Goal: Task Accomplishment & Management: Manage account settings

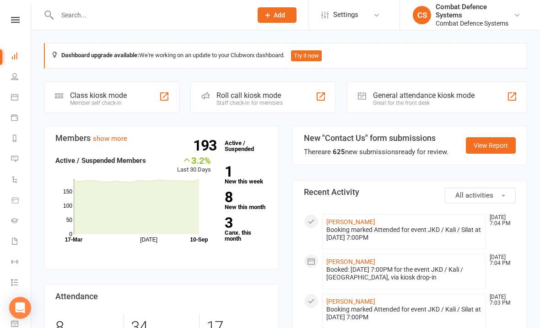
click at [17, 22] on icon at bounding box center [15, 20] width 9 height 6
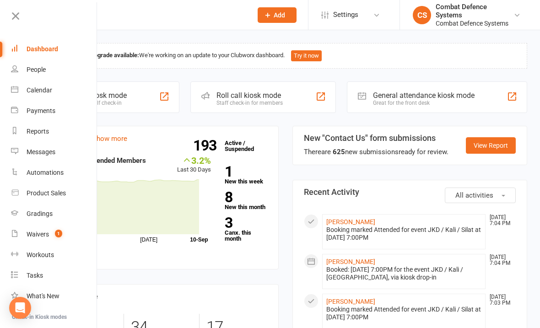
click at [32, 92] on div "Calendar" at bounding box center [40, 89] width 26 height 7
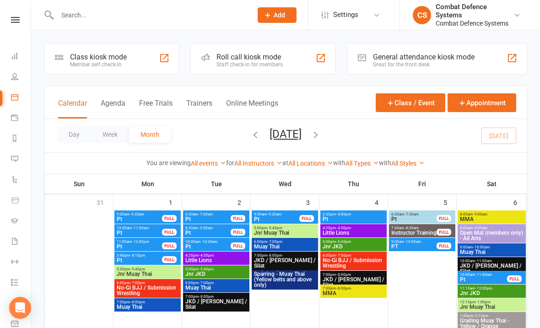
click at [21, 17] on link at bounding box center [15, 20] width 32 height 6
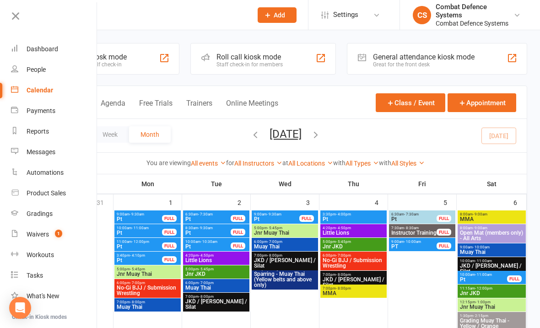
click at [55, 91] on link "Calendar" at bounding box center [54, 90] width 86 height 21
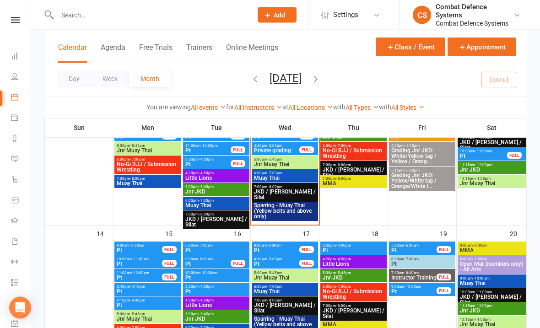
scroll to position [281, 0]
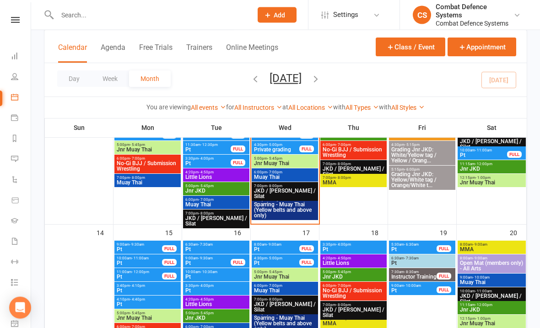
click at [288, 251] on span "Pt" at bounding box center [276, 249] width 46 height 5
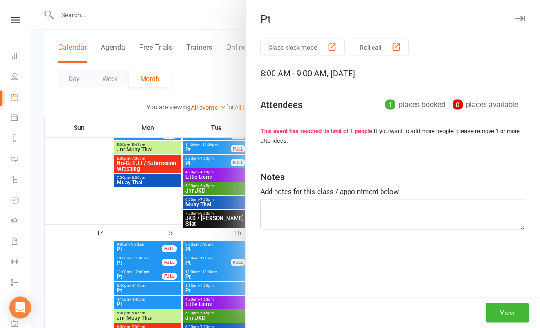
scroll to position [282, 0]
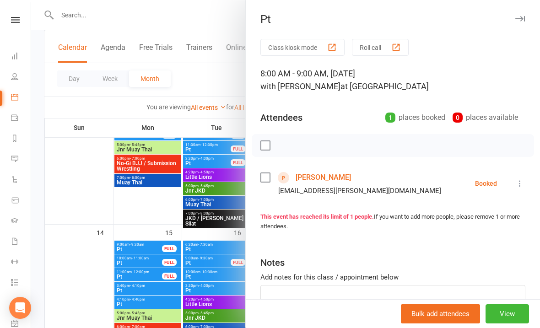
click at [524, 13] on button "button" at bounding box center [519, 18] width 11 height 11
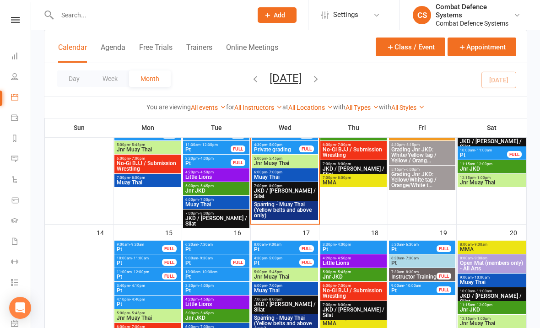
click at [419, 47] on button "Class / Event" at bounding box center [410, 46] width 70 height 19
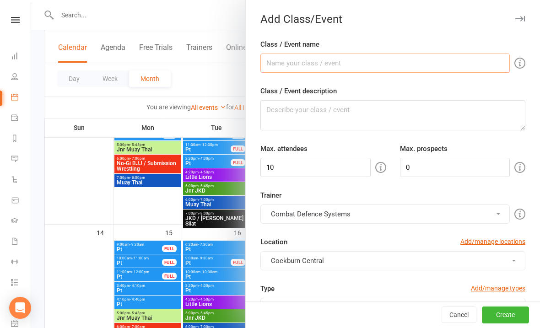
click at [443, 63] on input "Class / Event name" at bounding box center [384, 62] width 249 height 19
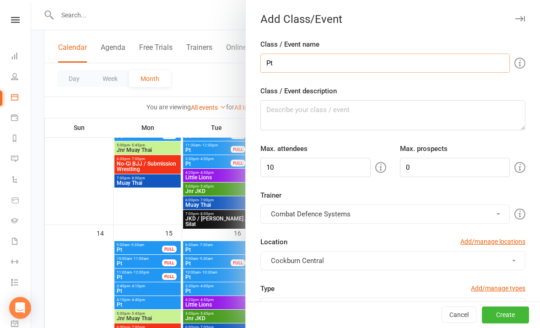
type input "Pt"
click at [318, 124] on textarea "Class / Event description" at bounding box center [392, 115] width 265 height 30
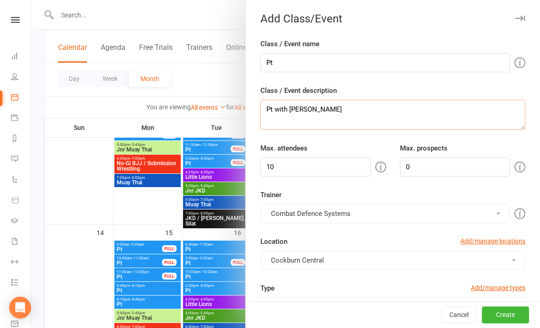
type textarea "Pt with [PERSON_NAME]"
click at [299, 161] on input "10" at bounding box center [315, 167] width 110 height 19
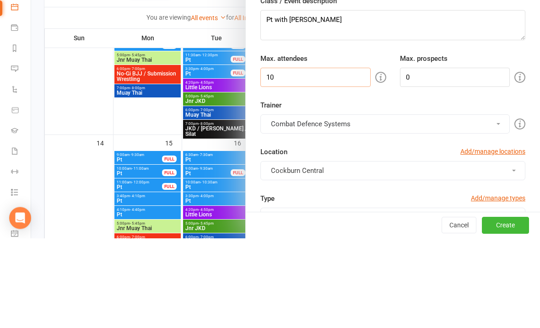
click at [306, 158] on input "10" at bounding box center [315, 167] width 110 height 19
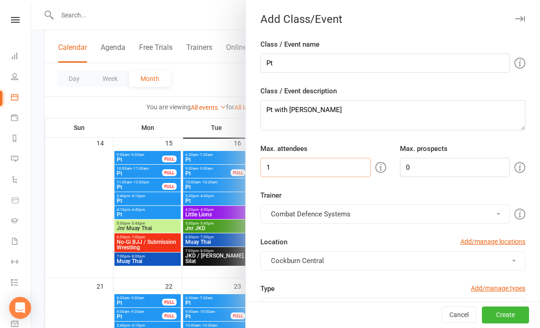
type input "1"
click at [383, 217] on button "Combat Defence Systems" at bounding box center [384, 213] width 249 height 19
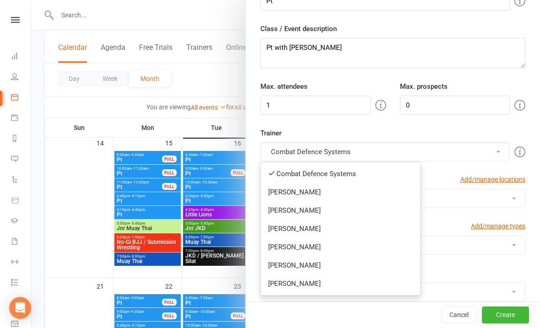
scroll to position [71, 0]
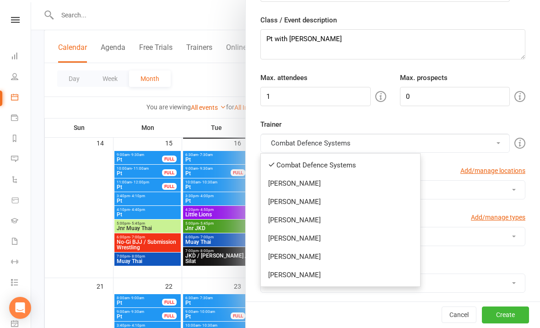
click at [346, 272] on link "[PERSON_NAME]" at bounding box center [340, 275] width 159 height 18
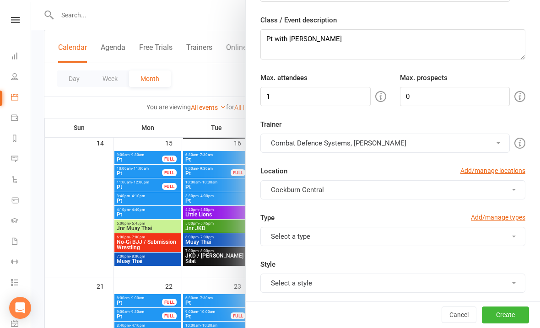
click at [342, 141] on button "Combat Defence Systems, [PERSON_NAME]" at bounding box center [384, 143] width 249 height 19
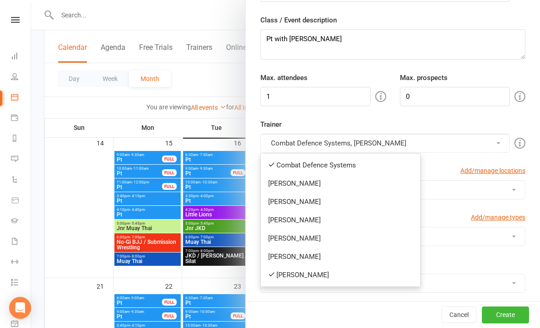
click at [348, 164] on link "Combat Defence Systems" at bounding box center [340, 165] width 159 height 18
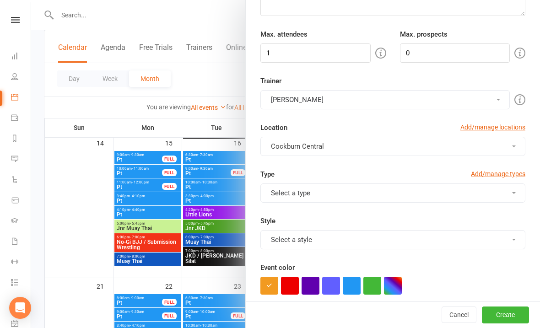
click at [362, 193] on button "Select a type" at bounding box center [392, 192] width 265 height 19
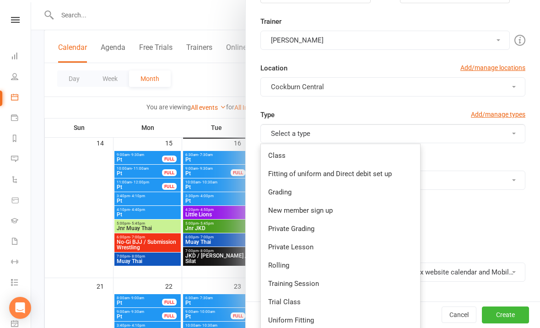
scroll to position [178, 0]
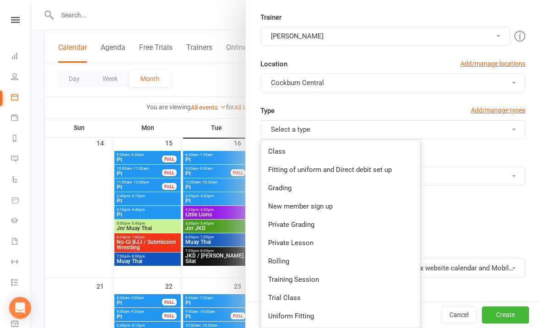
click at [288, 244] on link "Private Lesson" at bounding box center [340, 243] width 159 height 18
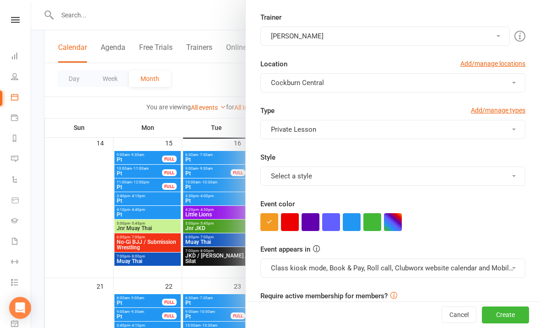
click at [285, 180] on button "Select a style" at bounding box center [392, 175] width 265 height 19
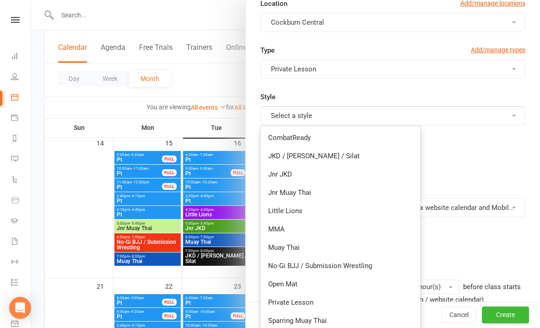
scroll to position [240, 0]
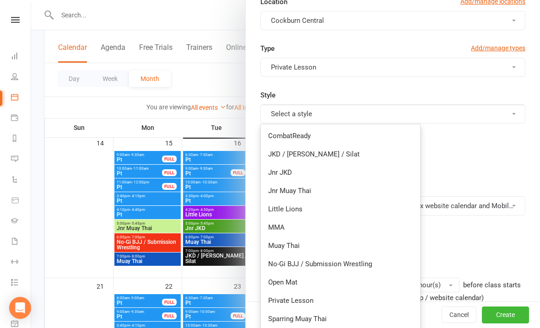
click at [307, 305] on link "Private Lesson" at bounding box center [340, 300] width 159 height 18
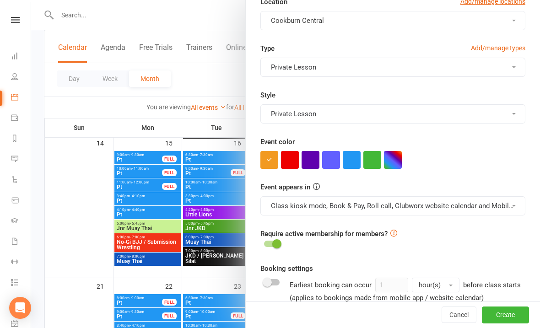
click at [349, 161] on button "button" at bounding box center [351, 160] width 18 height 18
click at [347, 200] on button "Class kiosk mode, Book & Pay, Roll call, Clubworx website calendar and Mobile a…" at bounding box center [392, 205] width 265 height 19
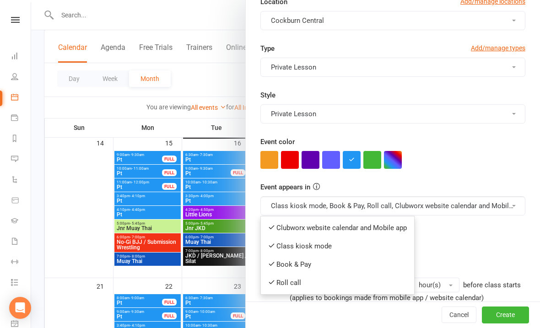
click at [314, 227] on link "Clubworx website calendar and Mobile app" at bounding box center [337, 228] width 153 height 18
click at [307, 200] on button "Class kiosk mode, Book & Pay, Roll call, Clubworx website calendar and Mobile a…" at bounding box center [392, 205] width 265 height 19
click at [332, 267] on link "Book & Pay" at bounding box center [333, 264] width 145 height 18
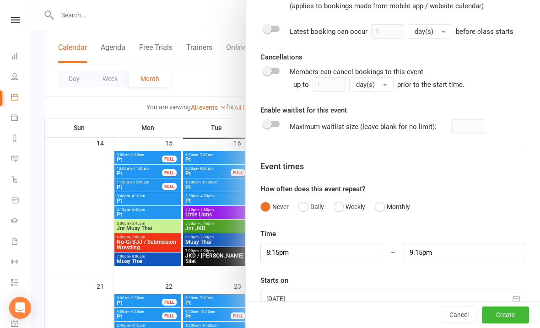
scroll to position [531, 0]
click at [332, 249] on input "8:15pm" at bounding box center [321, 252] width 122 height 19
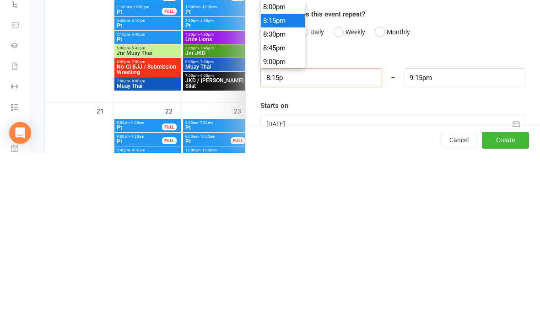
type input "8:15"
type input "9:15am"
type input "8:"
type input "9:00am"
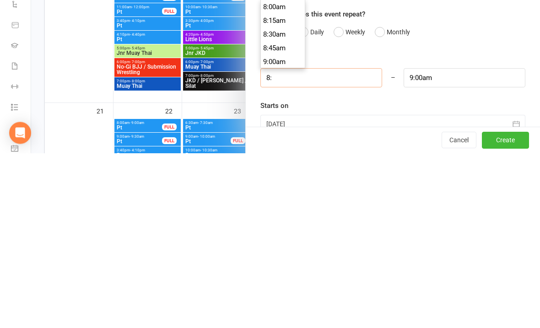
type input "8"
type input "7"
type input "8:00am"
click at [479, 243] on input "8:00am" at bounding box center [464, 252] width 122 height 19
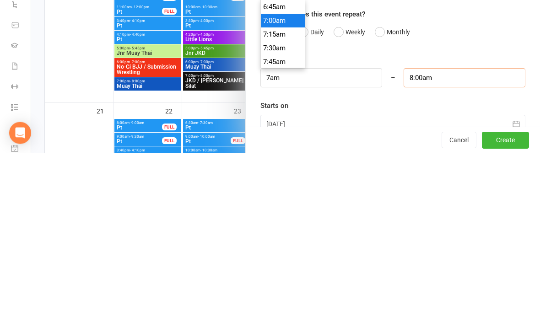
type input "7:00am"
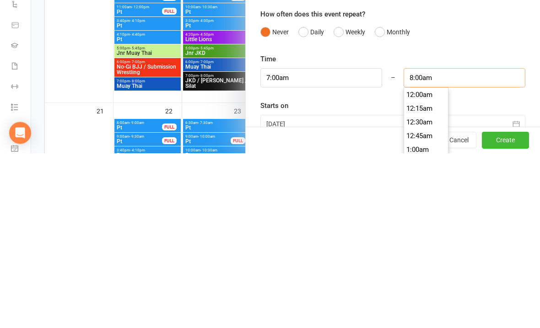
scroll to position [425, 0]
click at [484, 275] on div "Starts on [DATE] [DATE] Sun Mon Tue Wed Thu Fri Sat 36 31 01 02 03 04 05 06 37 …" at bounding box center [392, 291] width 265 height 33
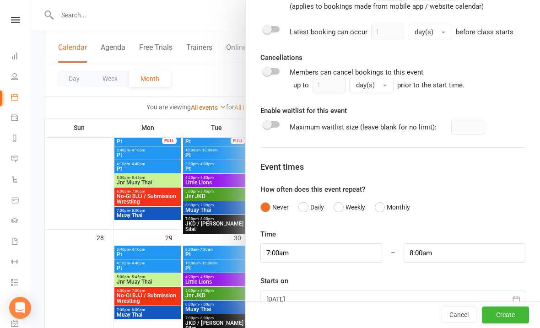
click at [364, 298] on div at bounding box center [392, 299] width 265 height 18
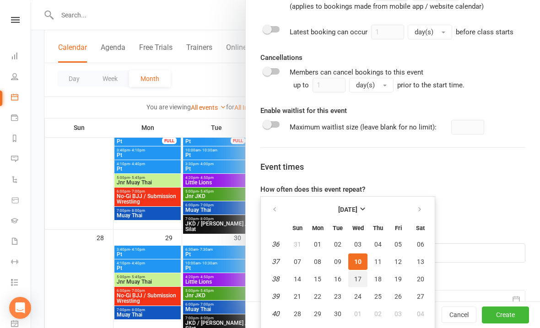
click at [358, 278] on span "17" at bounding box center [357, 278] width 7 height 7
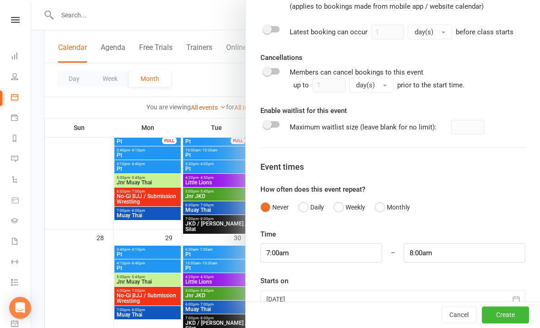
type input "[DATE]"
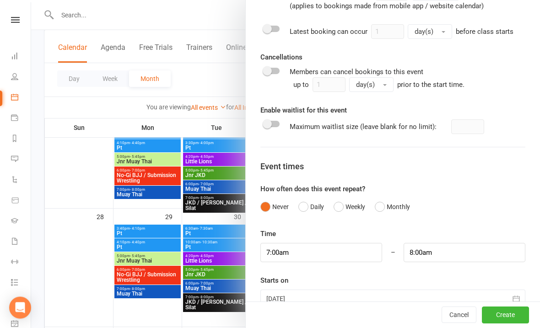
scroll to position [575, 0]
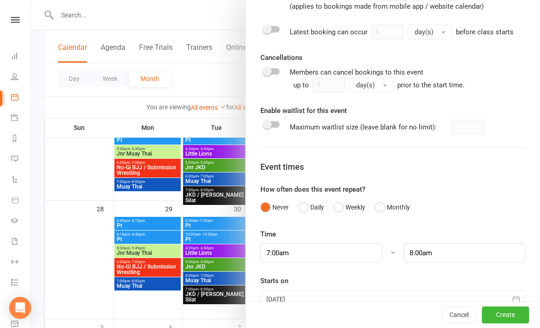
click at [519, 323] on button "Create" at bounding box center [504, 315] width 47 height 16
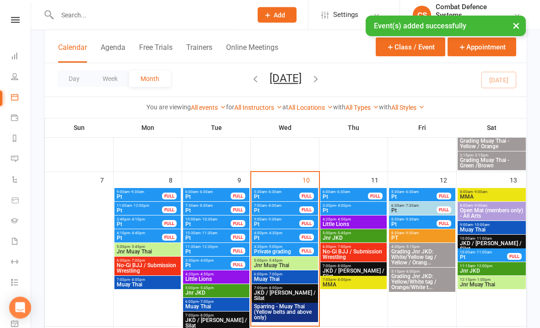
scroll to position [182, 0]
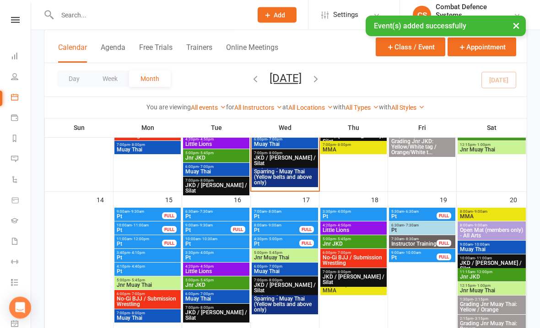
click at [273, 217] on span "Pt" at bounding box center [284, 216] width 63 height 5
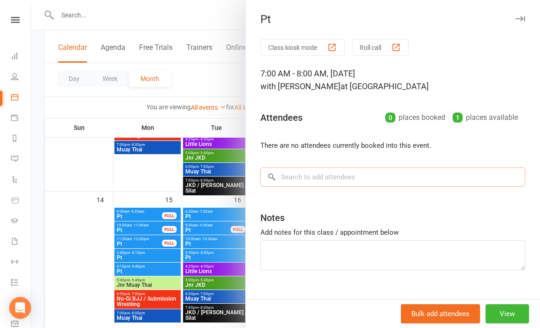
click at [303, 177] on input "search" at bounding box center [392, 176] width 265 height 19
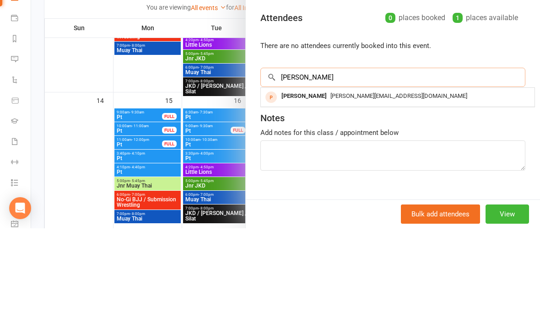
type input "[PERSON_NAME]"
click at [350, 189] on div "[PERSON_NAME][EMAIL_ADDRESS][DOMAIN_NAME]" at bounding box center [397, 195] width 266 height 13
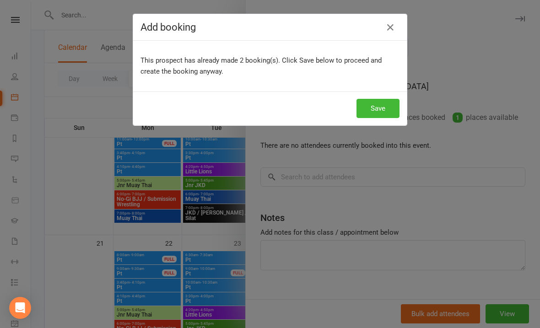
click at [381, 111] on button "Save" at bounding box center [377, 108] width 43 height 19
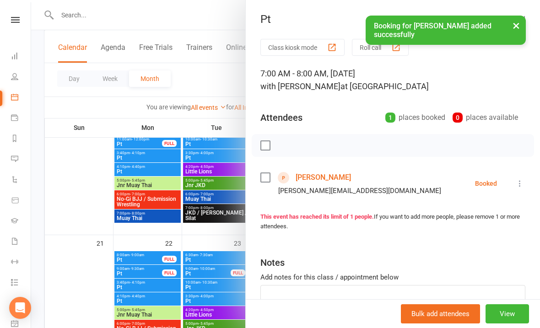
click at [522, 18] on button "×" at bounding box center [516, 26] width 16 height 20
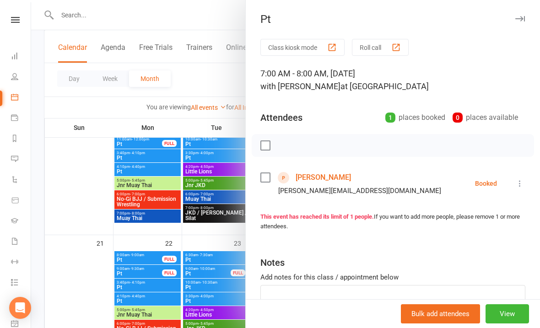
click at [521, 21] on button "button" at bounding box center [519, 18] width 11 height 11
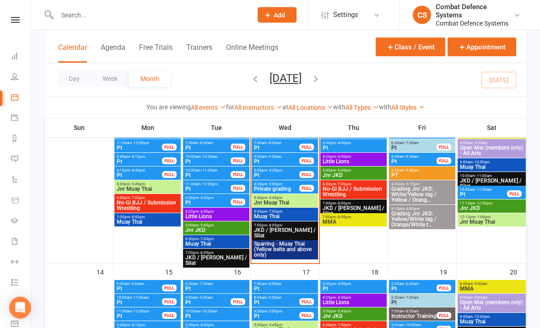
scroll to position [248, 0]
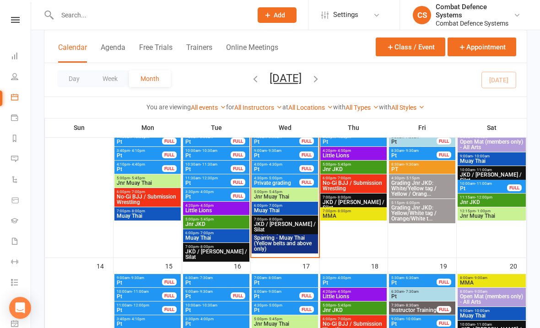
click at [294, 280] on span "Pt" at bounding box center [284, 282] width 63 height 5
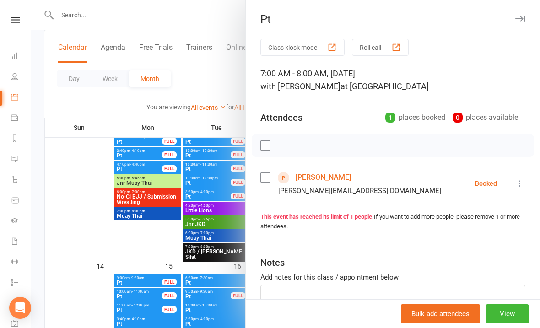
click at [524, 15] on button "button" at bounding box center [519, 18] width 11 height 11
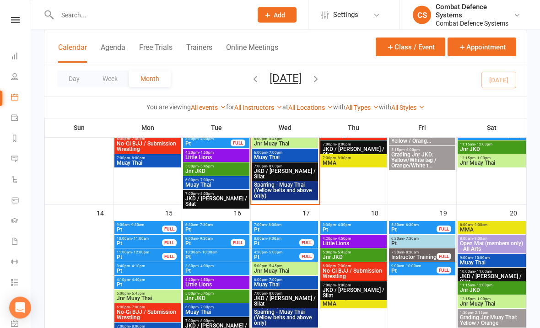
scroll to position [301, 0]
